Goal: Information Seeking & Learning: Learn about a topic

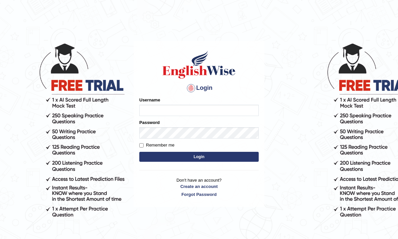
type input "TharushiKodi"
click at [185, 155] on button "Login" at bounding box center [198, 157] width 119 height 10
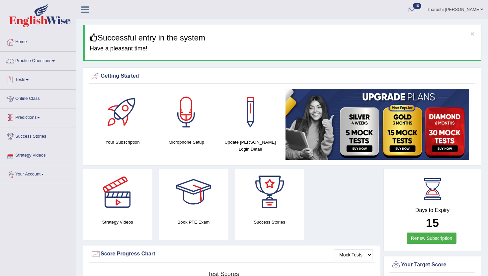
click at [34, 61] on link "Practice Questions" at bounding box center [38, 60] width 76 height 17
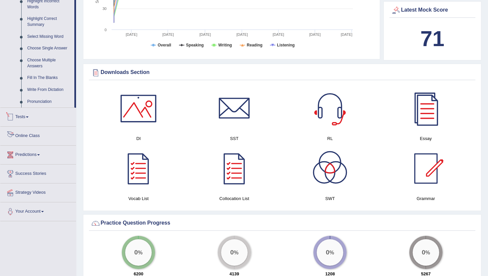
click at [26, 123] on link "Tests" at bounding box center [38, 116] width 76 height 17
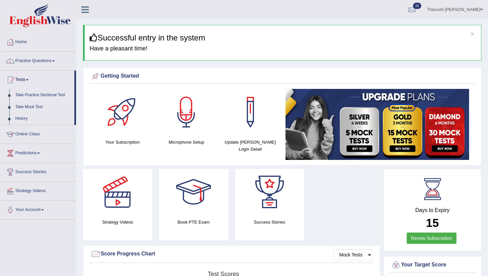
click at [43, 97] on link "Take Practice Sectional Test" at bounding box center [43, 95] width 62 height 12
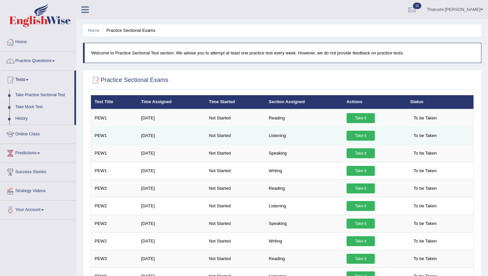
click at [351, 137] on link "Take it" at bounding box center [360, 136] width 28 height 10
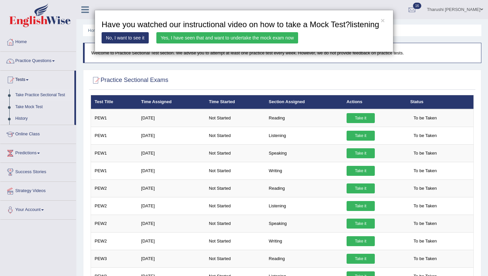
click at [222, 43] on link "Yes, I have seen that and want to undertake the mock exam now" at bounding box center [227, 37] width 142 height 11
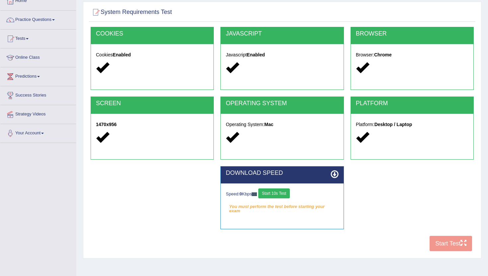
scroll to position [72, 0]
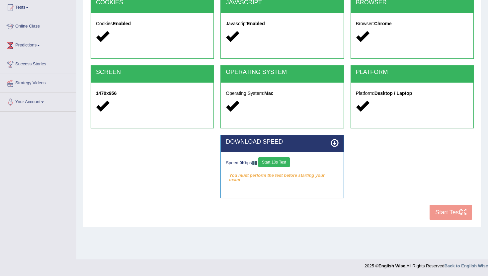
click at [281, 163] on button "Start 10s Test" at bounding box center [274, 162] width 32 height 10
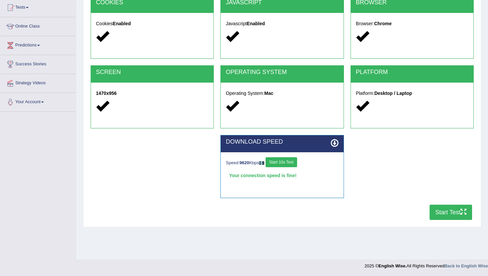
click at [454, 211] on button "Start Test" at bounding box center [450, 212] width 42 height 15
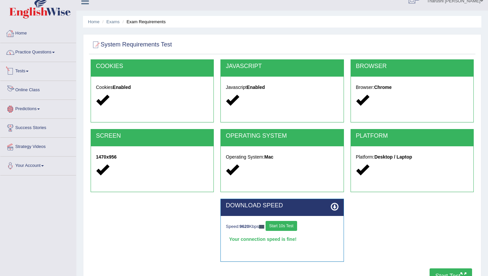
scroll to position [0, 0]
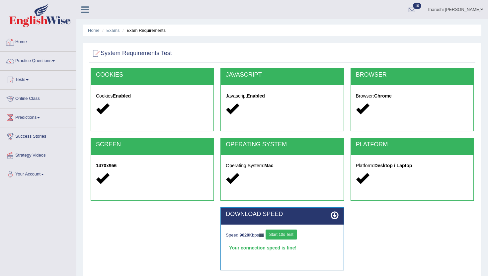
click at [24, 43] on link "Home" at bounding box center [38, 41] width 76 height 17
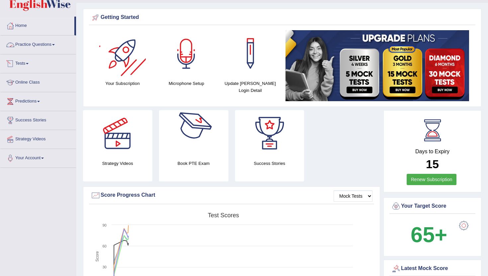
scroll to position [26, 0]
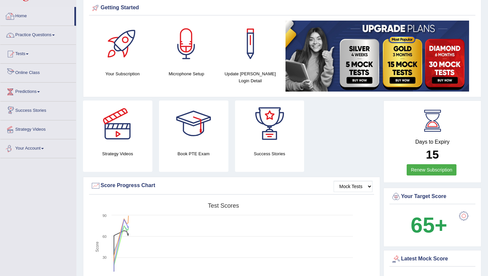
click at [20, 15] on link "Home" at bounding box center [37, 15] width 74 height 17
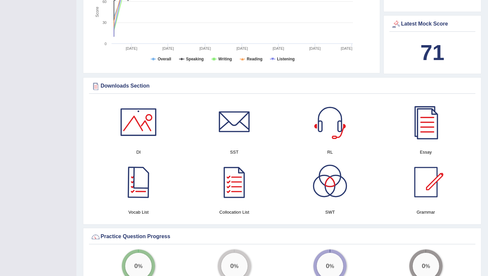
scroll to position [259, 0]
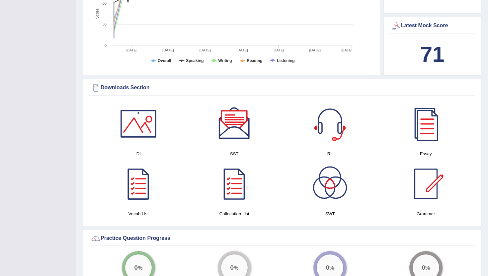
click at [238, 135] on div at bounding box center [234, 124] width 46 height 46
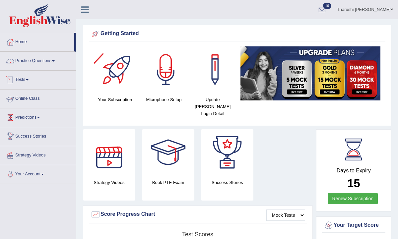
click at [44, 60] on link "Practice Questions" at bounding box center [38, 60] width 76 height 17
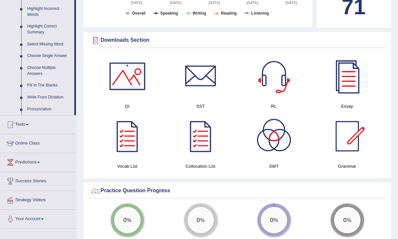
scroll to position [311, 0]
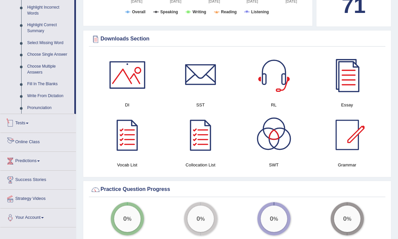
click at [24, 130] on link "Tests" at bounding box center [38, 122] width 76 height 17
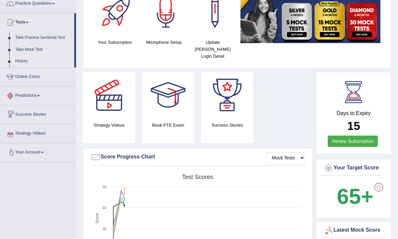
scroll to position [46, 0]
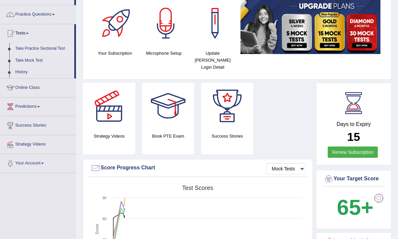
click at [46, 46] on link "Take Practice Sectional Test" at bounding box center [43, 49] width 62 height 12
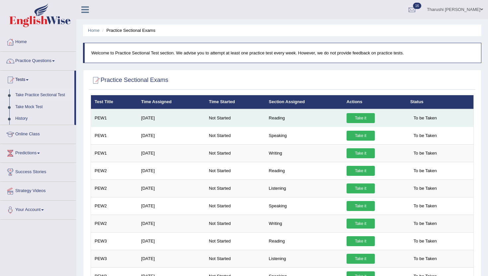
click at [360, 115] on link "Take it" at bounding box center [360, 118] width 28 height 10
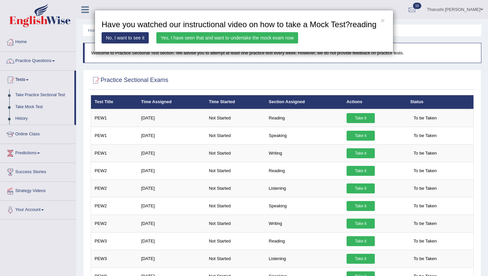
click at [190, 43] on link "Yes, I have seen that and want to undertake the mock exam now" at bounding box center [227, 37] width 142 height 11
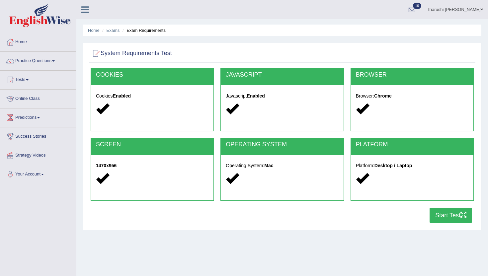
click at [452, 219] on button "Start Test" at bounding box center [450, 215] width 42 height 15
click at [45, 60] on link "Practice Questions" at bounding box center [38, 60] width 76 height 17
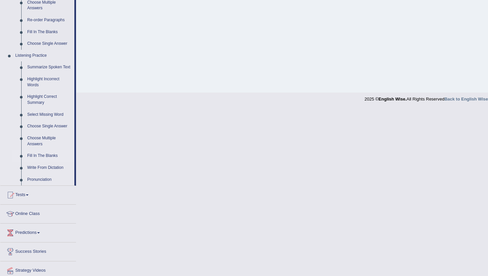
scroll to position [241, 0]
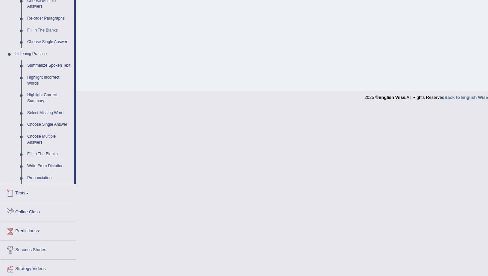
click at [24, 198] on link "Tests" at bounding box center [38, 192] width 76 height 17
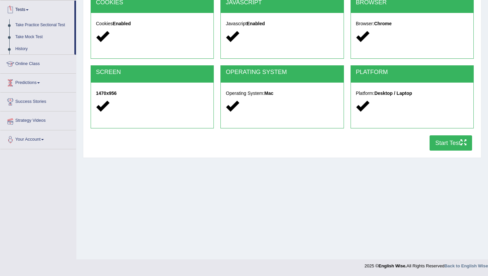
scroll to position [72, 0]
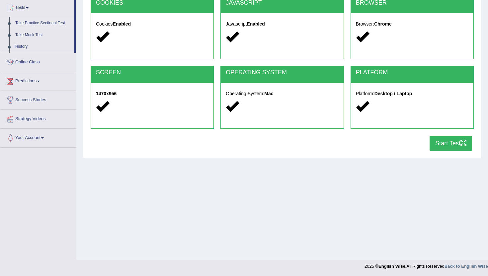
click at [38, 21] on link "Take Practice Sectional Test" at bounding box center [43, 23] width 62 height 12
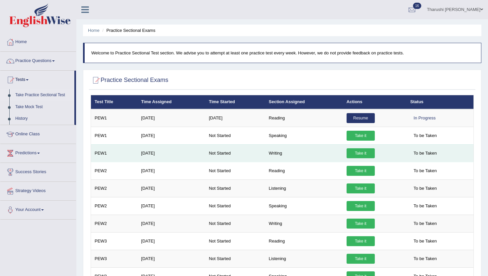
click at [361, 150] on link "Take it" at bounding box center [360, 153] width 28 height 10
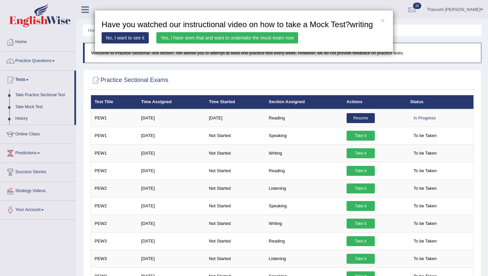
click at [214, 43] on link "Yes, I have seen that and want to undertake the mock exam now" at bounding box center [227, 37] width 142 height 11
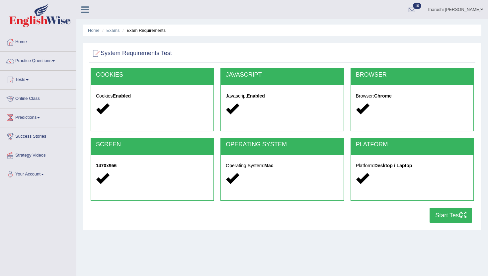
click at [457, 218] on button "Start Test" at bounding box center [450, 215] width 42 height 15
click at [27, 84] on link "Tests" at bounding box center [38, 79] width 76 height 17
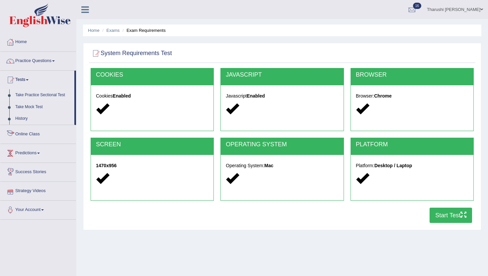
click at [37, 95] on link "Take Practice Sectional Test" at bounding box center [43, 95] width 62 height 12
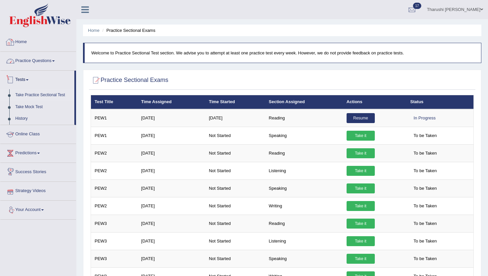
click at [20, 43] on link "Home" at bounding box center [38, 41] width 76 height 17
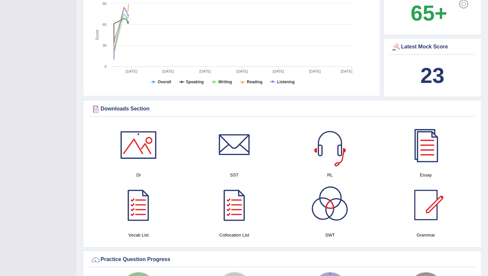
scroll to position [754, 0]
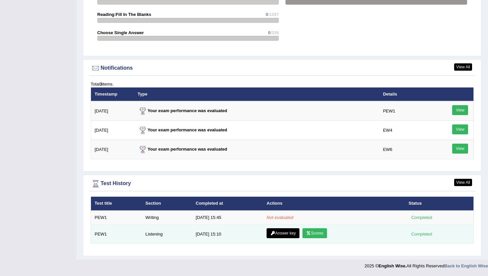
click at [317, 235] on link "Scores" at bounding box center [314, 233] width 25 height 10
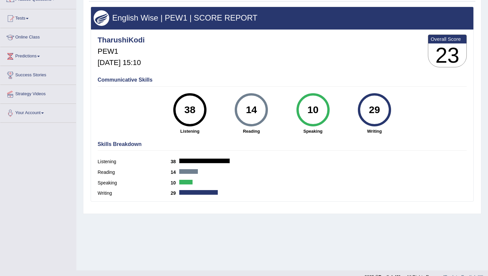
scroll to position [50, 0]
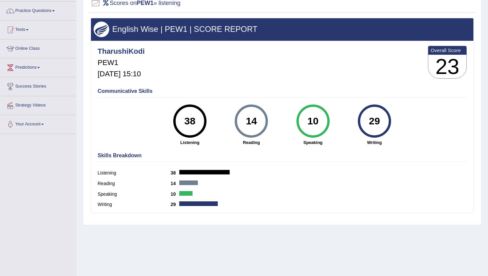
click at [254, 118] on div "14" at bounding box center [251, 121] width 24 height 28
click at [251, 108] on div "14" at bounding box center [251, 121] width 24 height 28
click at [173, 123] on div "38 Listening" at bounding box center [189, 125] width 61 height 41
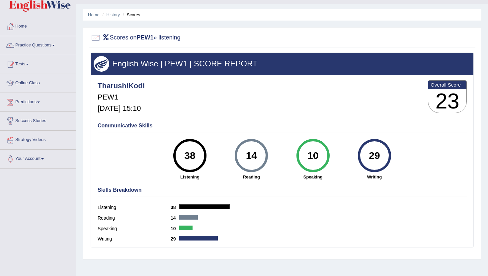
scroll to position [0, 0]
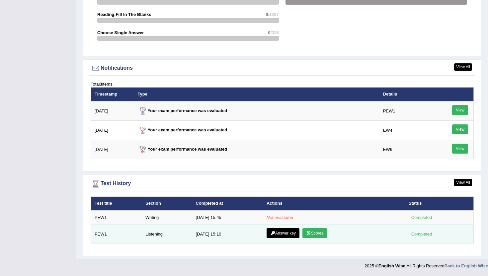
click at [280, 237] on link "Answer key" at bounding box center [283, 233] width 33 height 10
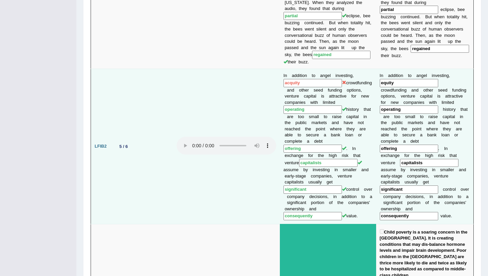
scroll to position [383, 0]
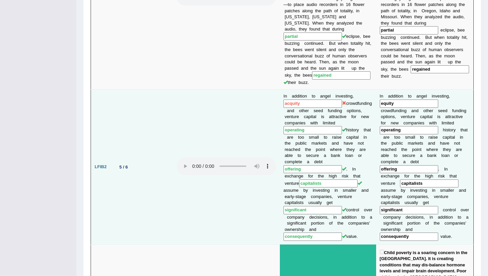
click at [342, 101] on icon at bounding box center [344, 103] width 4 height 4
click at [307, 100] on input "acquity" at bounding box center [312, 104] width 58 height 8
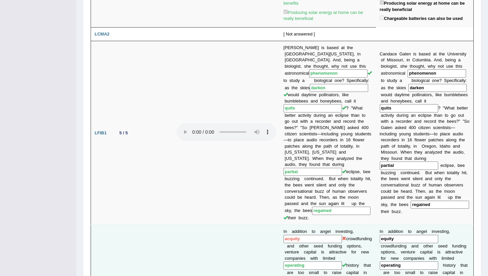
scroll to position [0, 0]
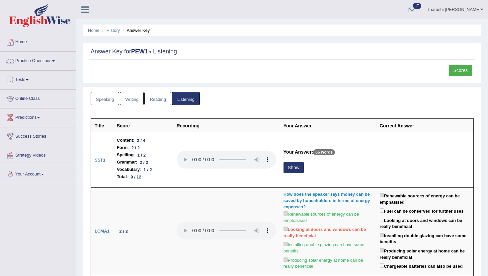
click at [19, 38] on link "Home" at bounding box center [38, 41] width 76 height 17
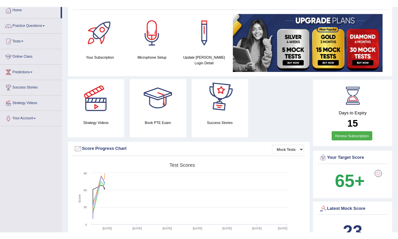
scroll to position [77, 0]
